Goal: Task Accomplishment & Management: Use online tool/utility

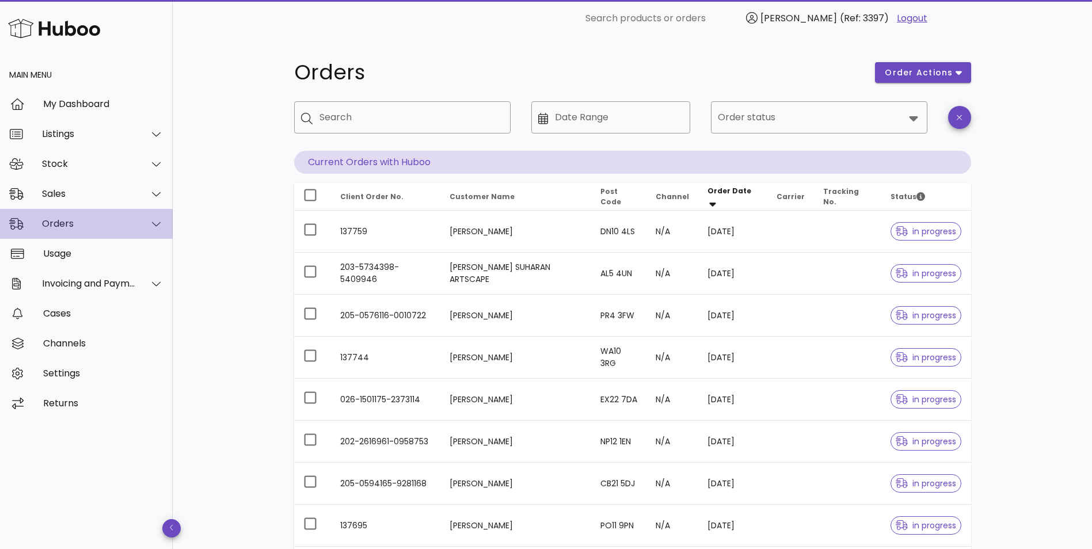
click at [65, 228] on div "Orders" at bounding box center [89, 223] width 94 height 11
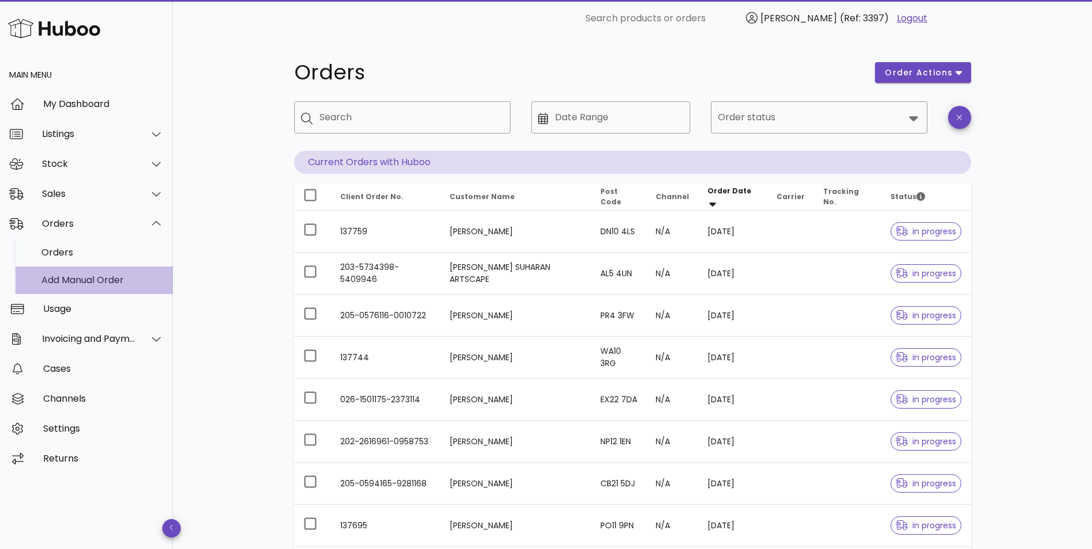
click at [68, 276] on div "Add Manual Order" at bounding box center [102, 280] width 122 height 11
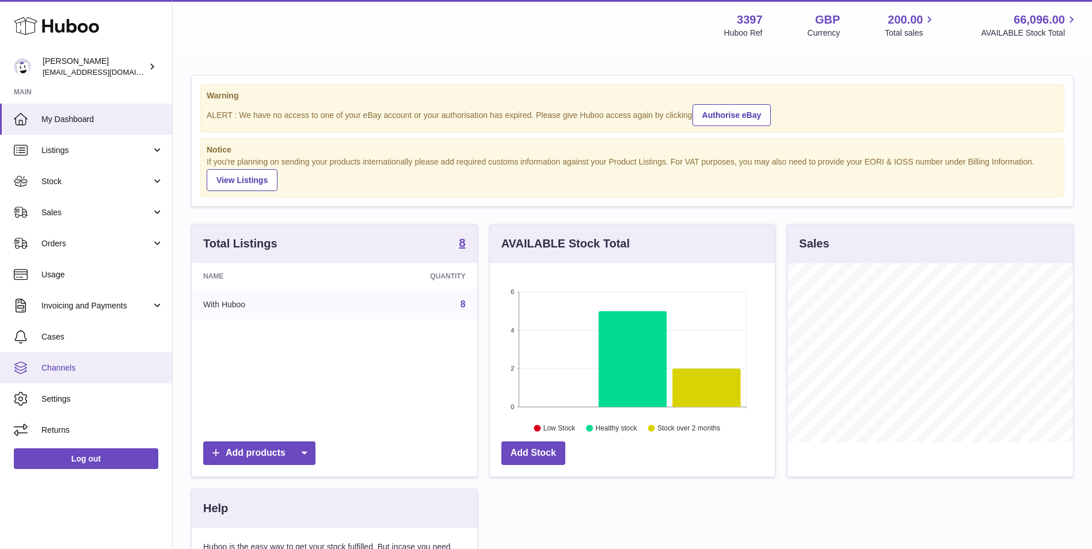
scroll to position [180, 285]
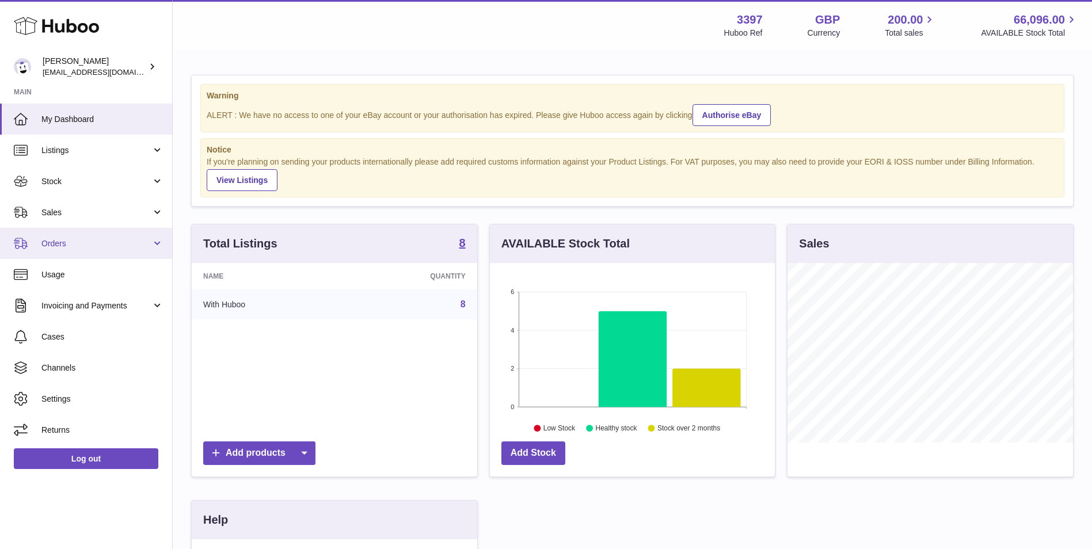
click at [61, 248] on span "Orders" at bounding box center [96, 243] width 110 height 11
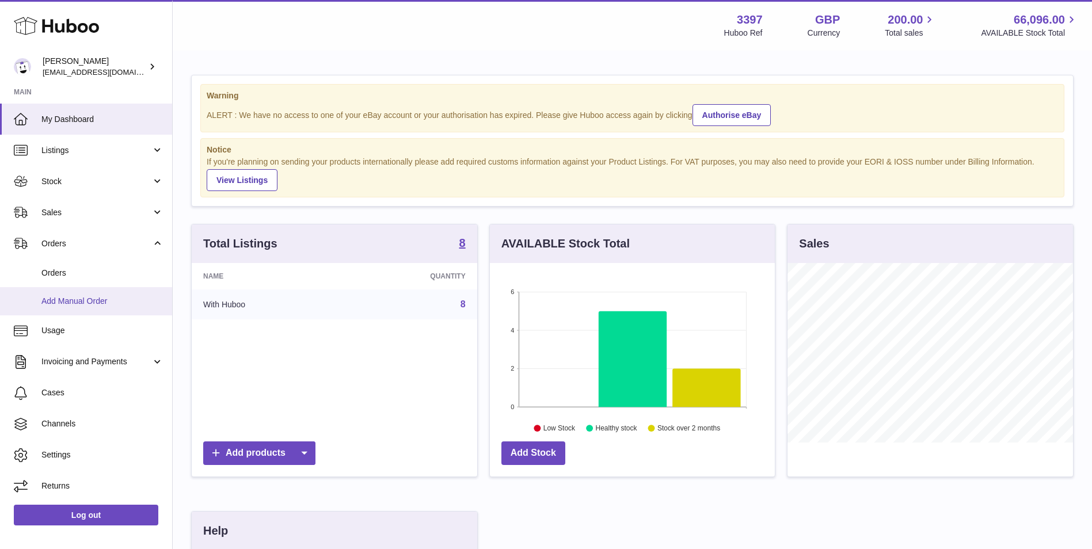
click at [75, 305] on span "Add Manual Order" at bounding box center [102, 301] width 122 height 11
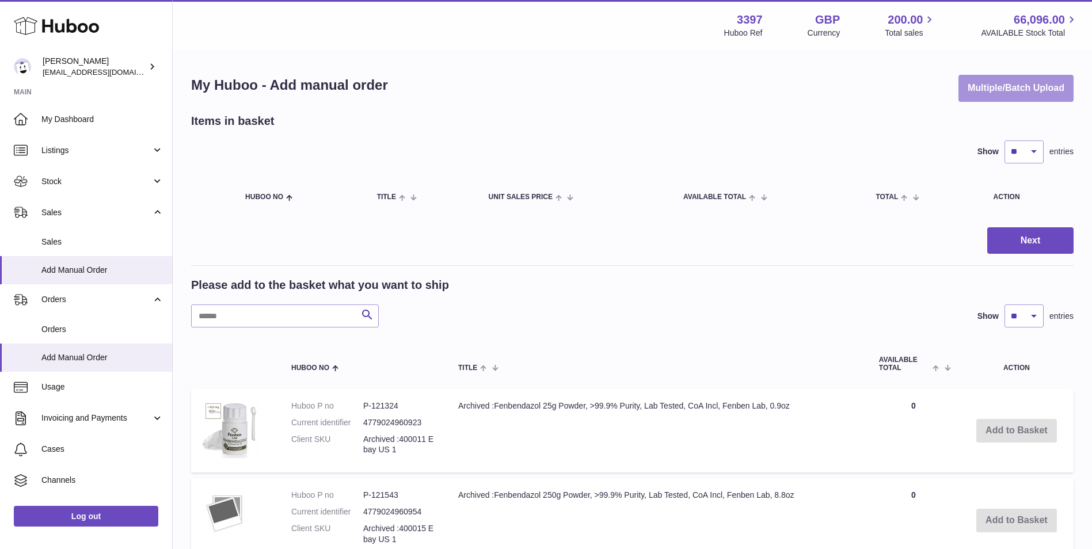
click at [1000, 89] on button "Multiple/Batch Upload" at bounding box center [1015, 88] width 115 height 27
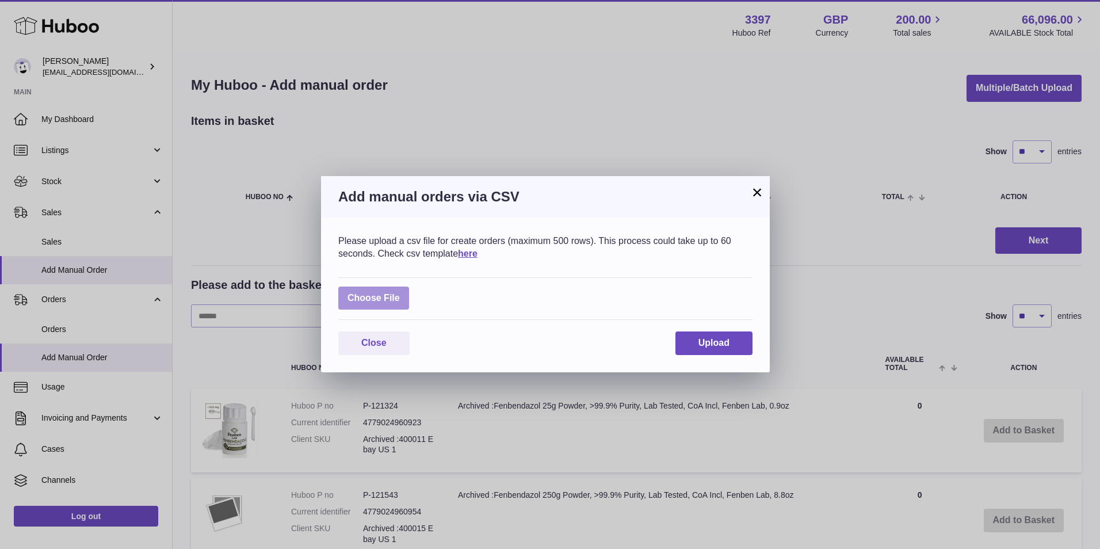
click at [373, 304] on label at bounding box center [373, 299] width 71 height 24
click at [400, 293] on input "file" at bounding box center [400, 292] width 1 height 1
type input "**********"
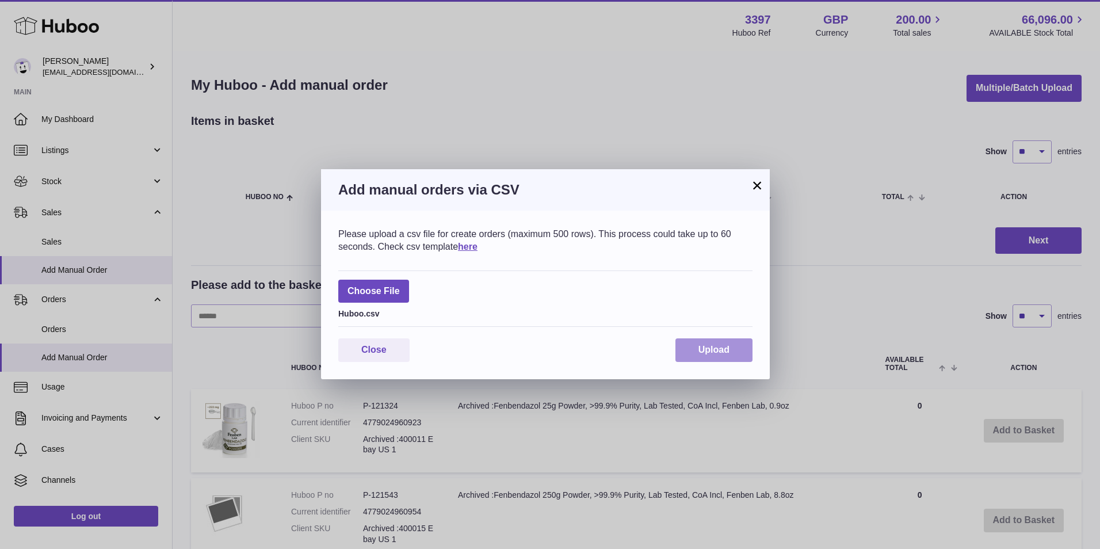
click at [693, 353] on button "Upload" at bounding box center [714, 350] width 77 height 24
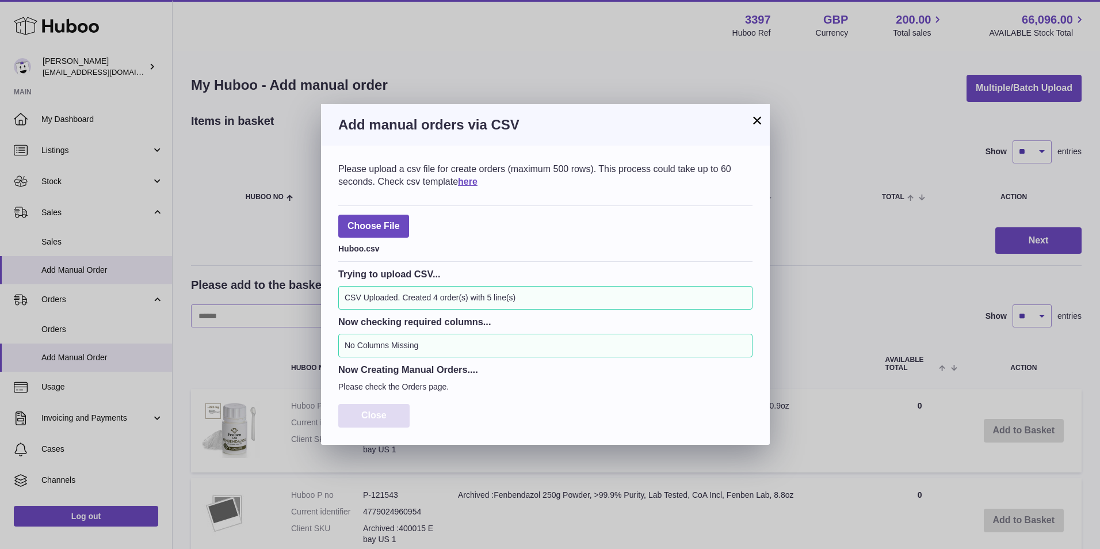
click at [393, 410] on button "Close" at bounding box center [373, 416] width 71 height 24
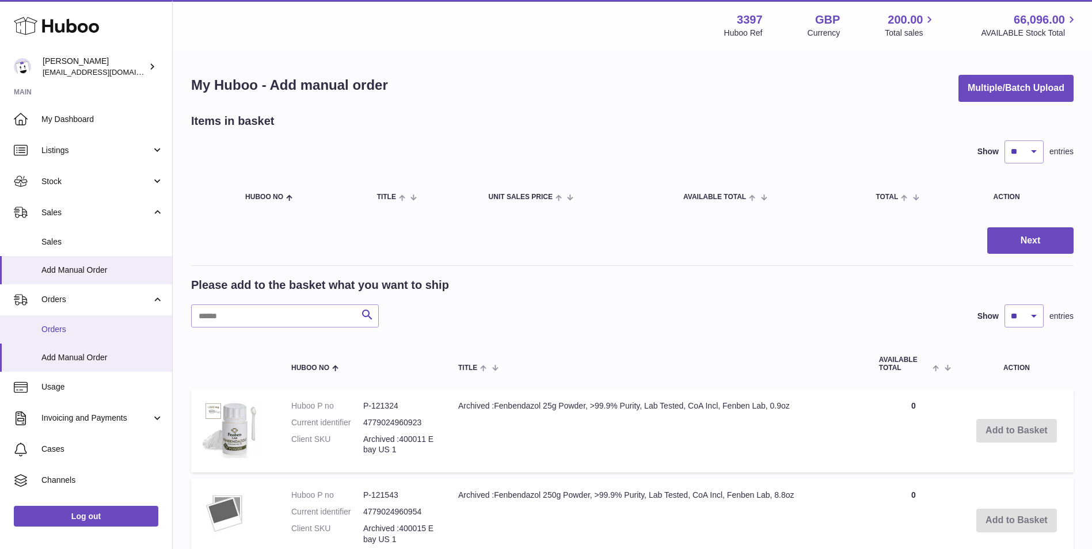
click at [49, 329] on span "Orders" at bounding box center [102, 329] width 122 height 11
